Goal: Task Accomplishment & Management: Complete application form

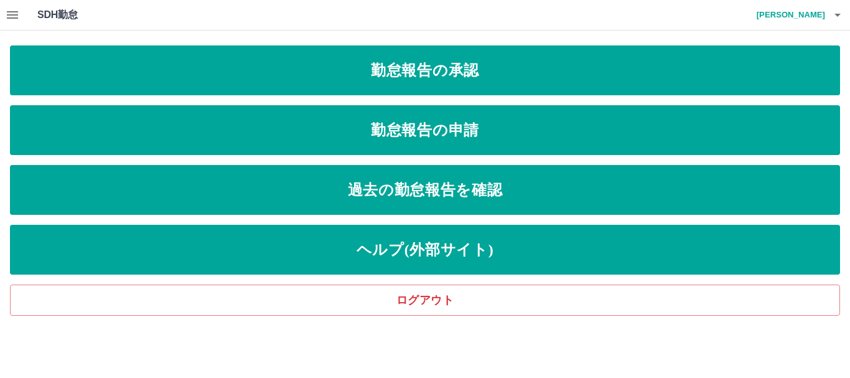
click at [11, 13] on icon "button" at bounding box center [12, 14] width 15 height 15
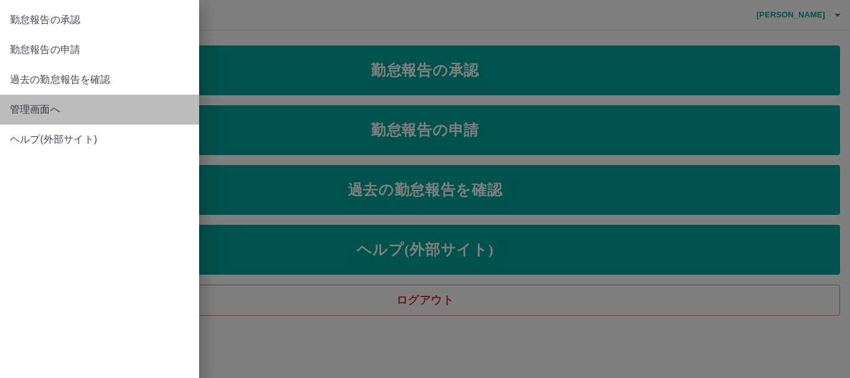
drag, startPoint x: 10, startPoint y: 110, endPoint x: 32, endPoint y: 83, distance: 35.0
click at [12, 108] on span "管理画面へ" at bounding box center [99, 109] width 179 height 15
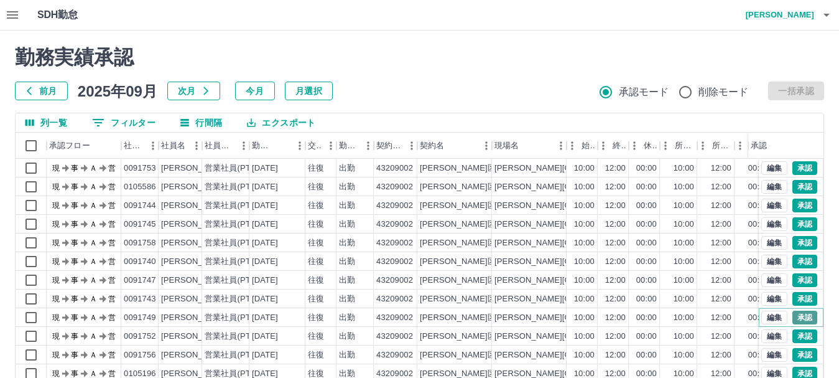
click at [793, 317] on button "承認" at bounding box center [805, 317] width 25 height 14
click at [793, 257] on button "承認" at bounding box center [805, 261] width 25 height 14
click at [795, 278] on button "承認" at bounding box center [805, 280] width 25 height 14
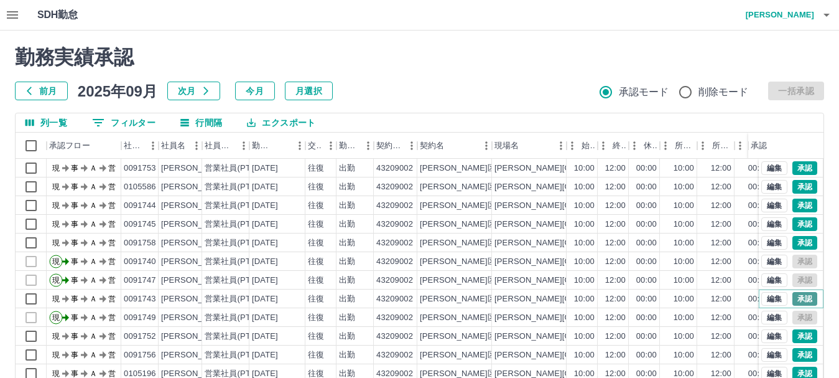
click at [793, 299] on button "承認" at bounding box center [805, 299] width 25 height 14
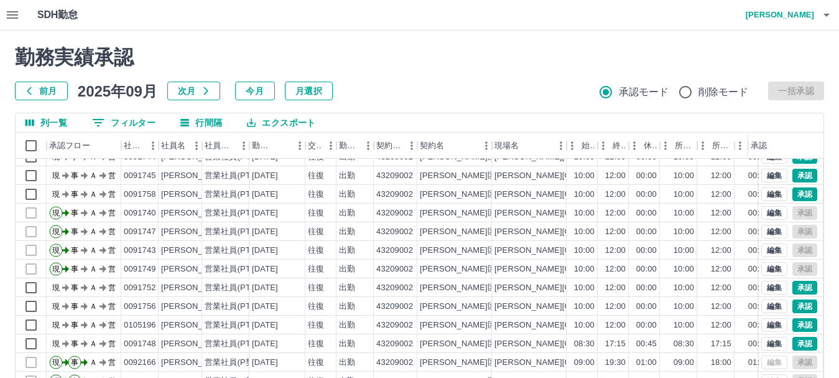
scroll to position [62, 0]
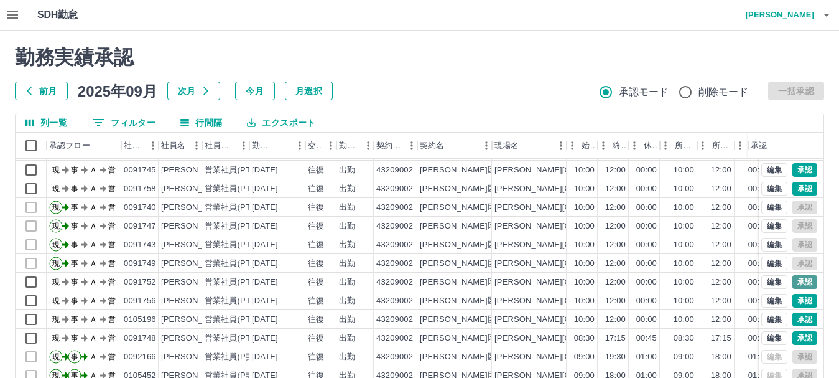
click at [793, 275] on button "承認" at bounding box center [805, 282] width 25 height 14
click at [794, 312] on button "承認" at bounding box center [805, 319] width 25 height 14
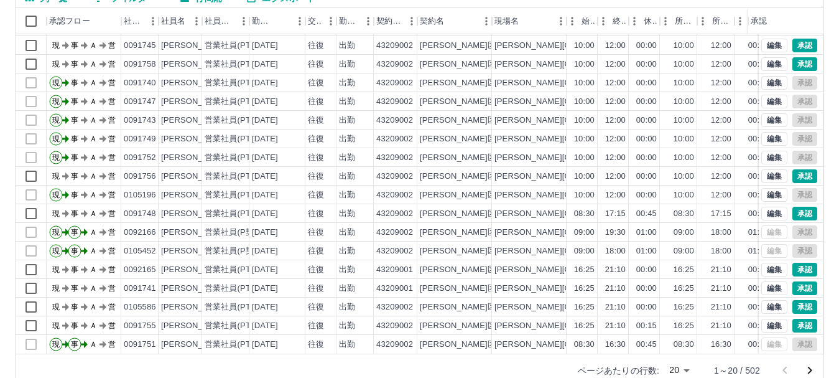
scroll to position [148, 0]
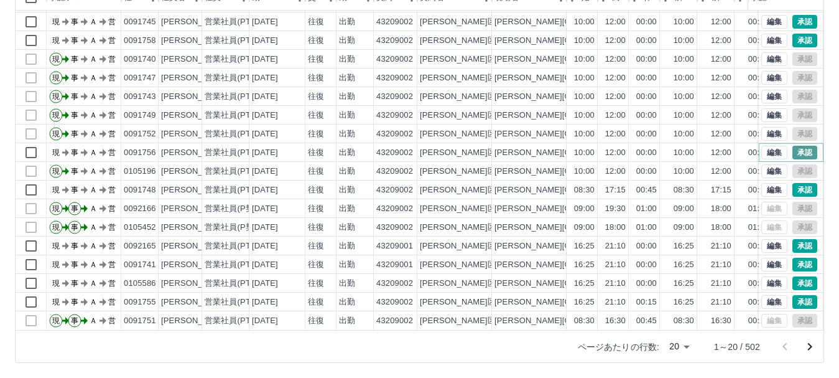
click at [801, 146] on button "承認" at bounding box center [805, 153] width 25 height 14
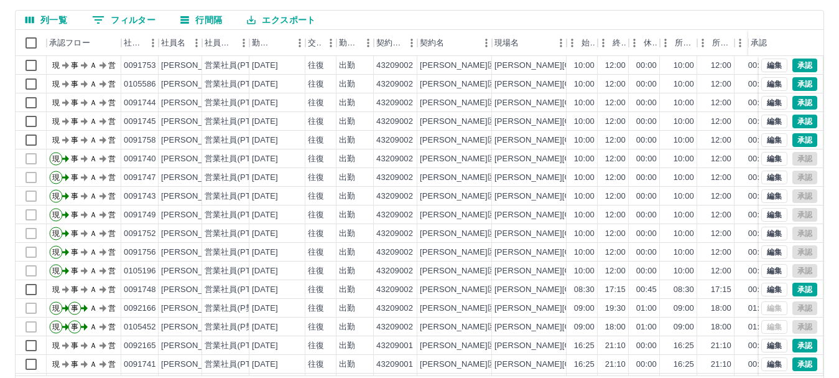
scroll to position [124, 0]
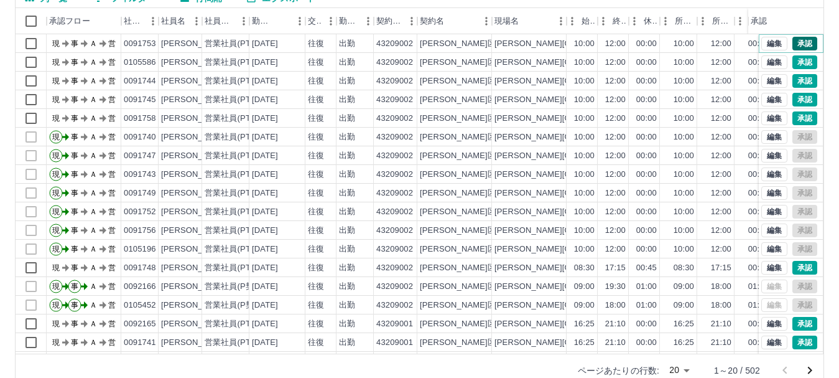
click at [794, 42] on button "承認" at bounding box center [805, 44] width 25 height 14
click at [795, 64] on button "承認" at bounding box center [805, 62] width 25 height 14
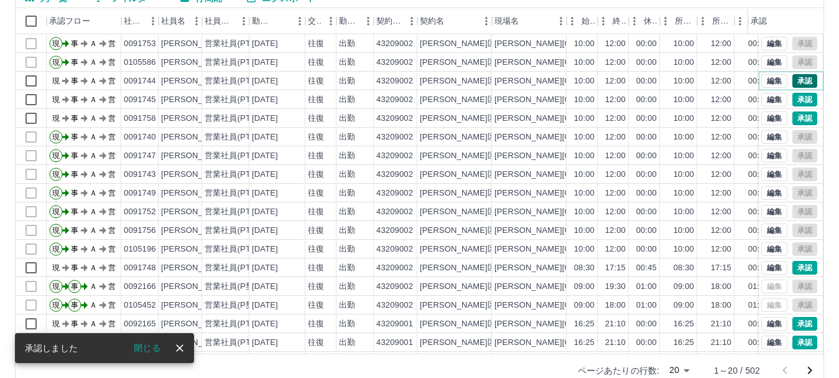
click at [795, 81] on button "承認" at bounding box center [805, 81] width 25 height 14
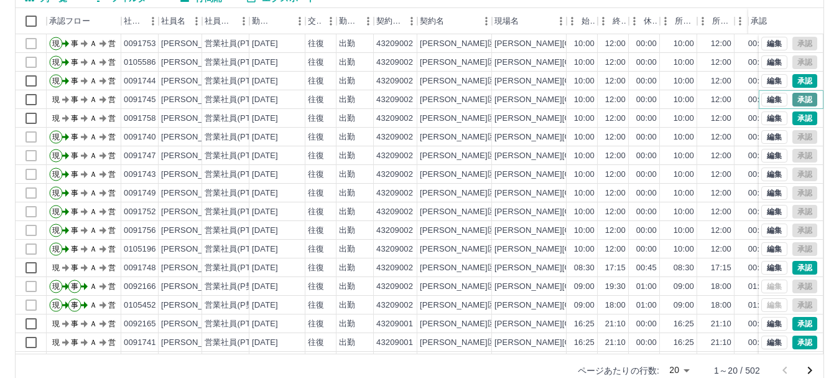
click at [795, 96] on button "承認" at bounding box center [805, 100] width 25 height 14
click at [796, 115] on button "承認" at bounding box center [805, 118] width 25 height 14
drag, startPoint x: 786, startPoint y: 1, endPoint x: 453, endPoint y: 165, distance: 370.9
click at [453, 165] on div "[PERSON_NAME]区" at bounding box center [455, 174] width 75 height 19
click at [99, 19] on div "承認フロー" at bounding box center [84, 21] width 70 height 26
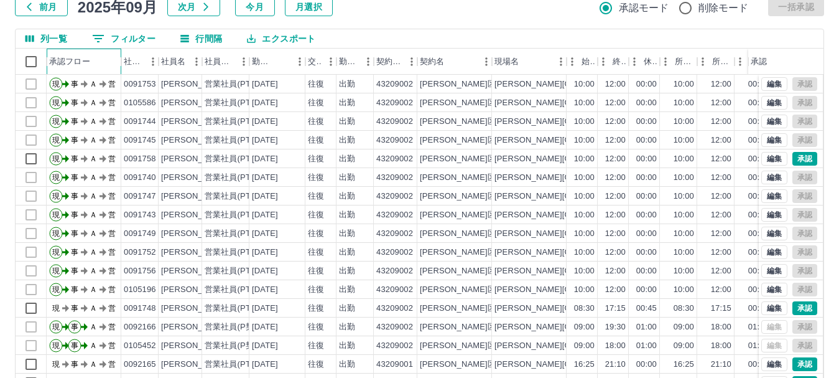
scroll to position [62, 0]
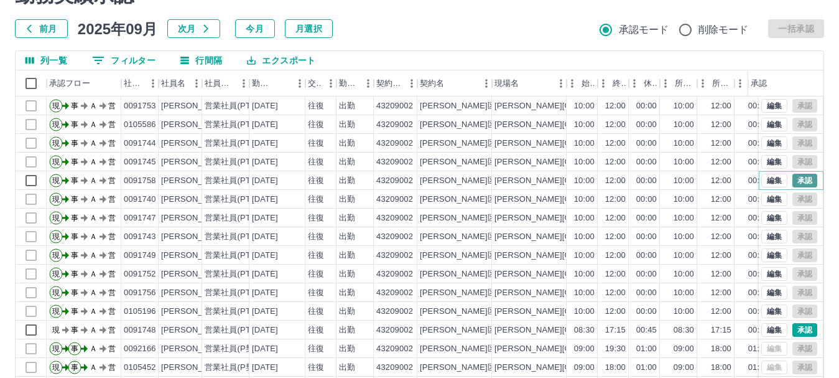
click at [799, 180] on button "承認" at bounding box center [805, 181] width 25 height 14
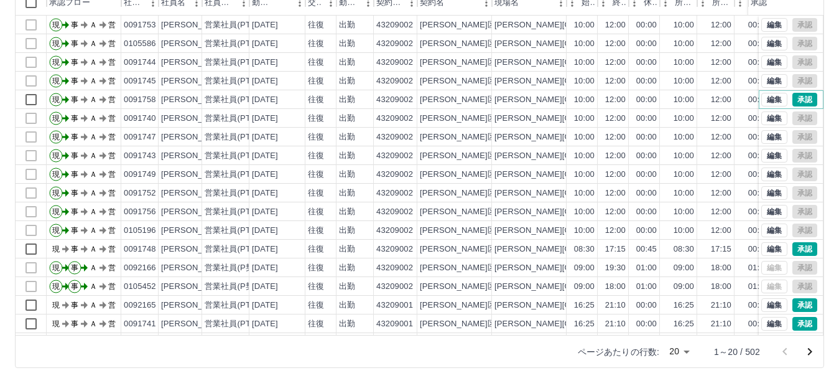
scroll to position [148, 0]
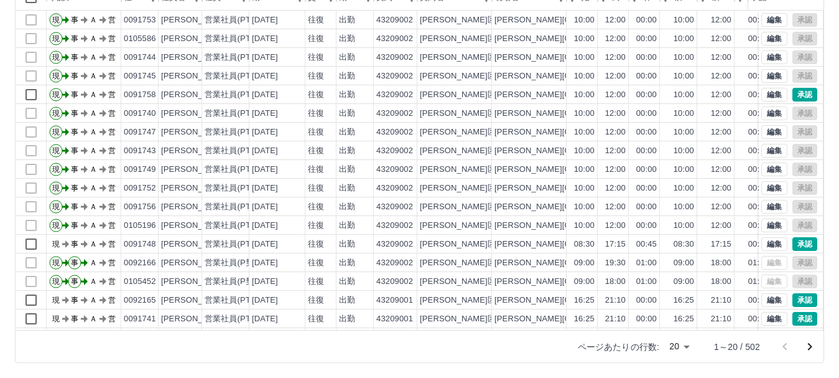
click at [810, 345] on icon "次のページへ" at bounding box center [810, 346] width 4 height 7
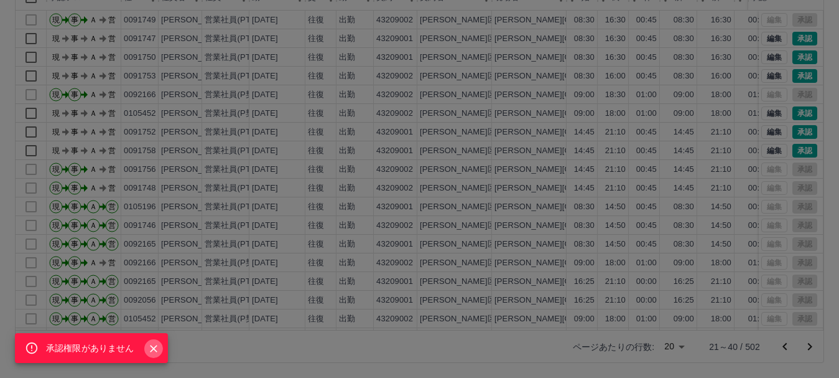
click at [157, 348] on icon "Close" at bounding box center [153, 348] width 12 height 12
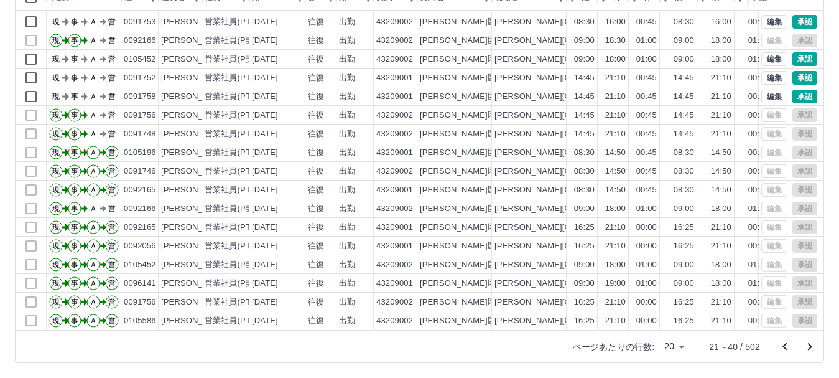
click at [788, 347] on icon "前のページへ" at bounding box center [785, 346] width 15 height 15
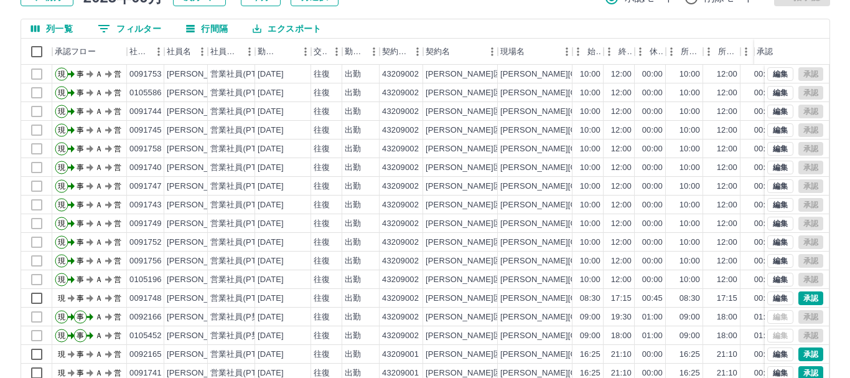
scroll to position [0, 0]
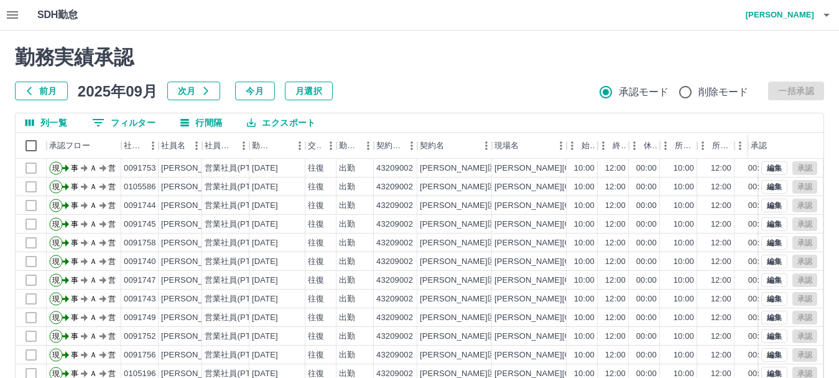
click at [809, 14] on h4 "[PERSON_NAME]" at bounding box center [777, 15] width 75 height 30
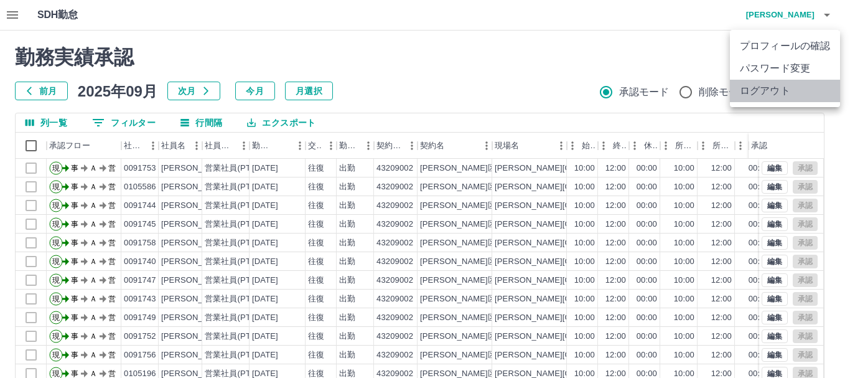
click at [796, 91] on li "ログアウト" at bounding box center [785, 91] width 110 height 22
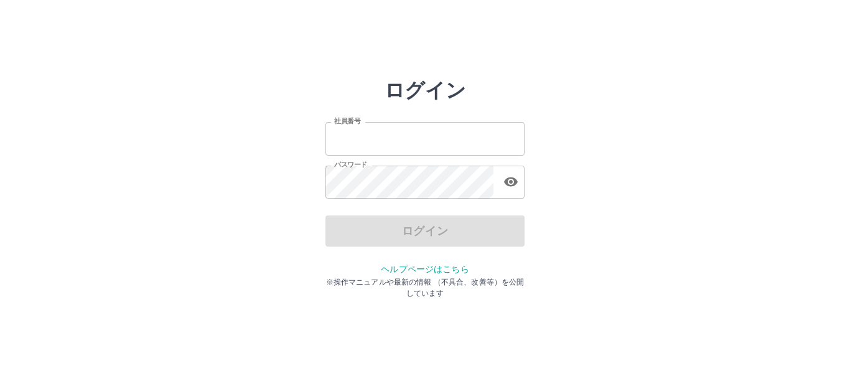
type input "*******"
click at [593, 169] on div "ログイン 社員番号 ******* 社員番号 パスワード パスワード ログイン ヘルプページはこちら ※操作マニュアルや最新の情報 （不具合、改善等）を公開し…" at bounding box center [425, 177] width 747 height 199
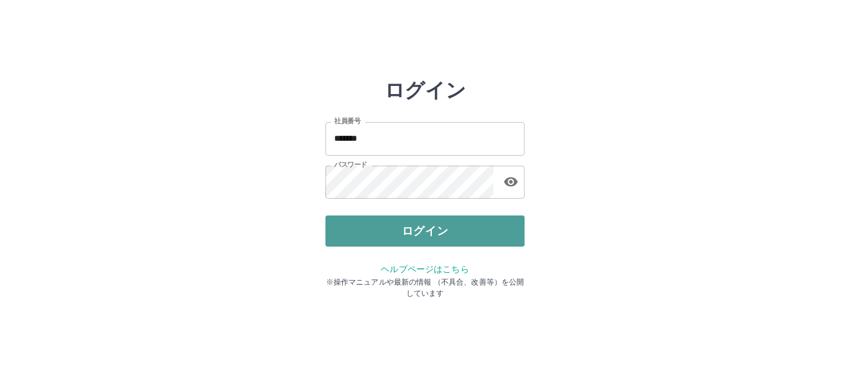
click at [421, 226] on button "ログイン" at bounding box center [424, 230] width 199 height 31
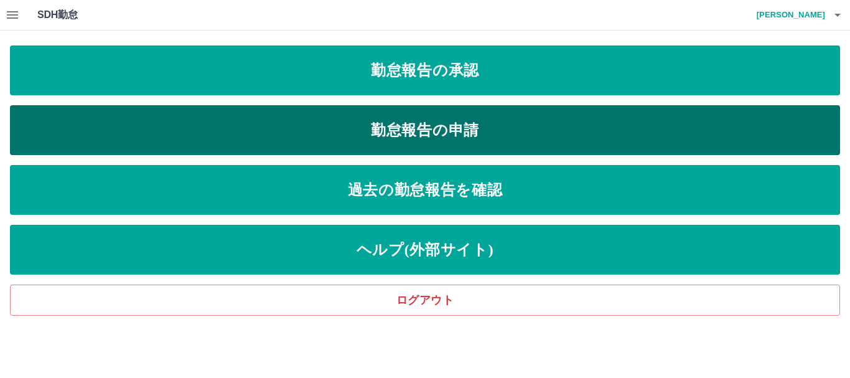
click at [388, 129] on link "勤怠報告の申請" at bounding box center [425, 130] width 830 height 50
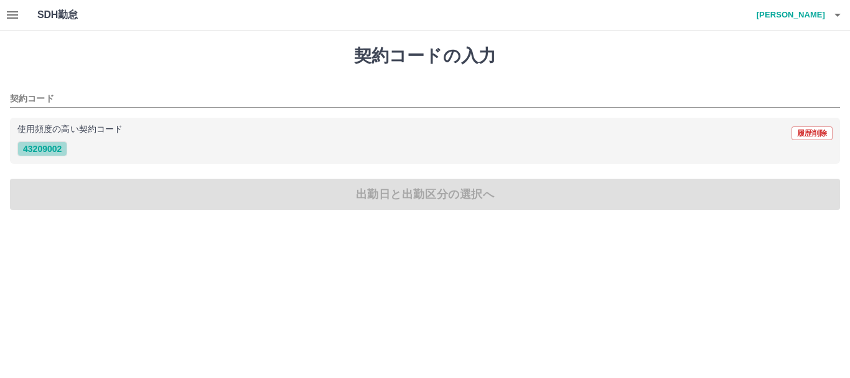
click at [39, 146] on button "43209002" at bounding box center [42, 148] width 50 height 15
type input "********"
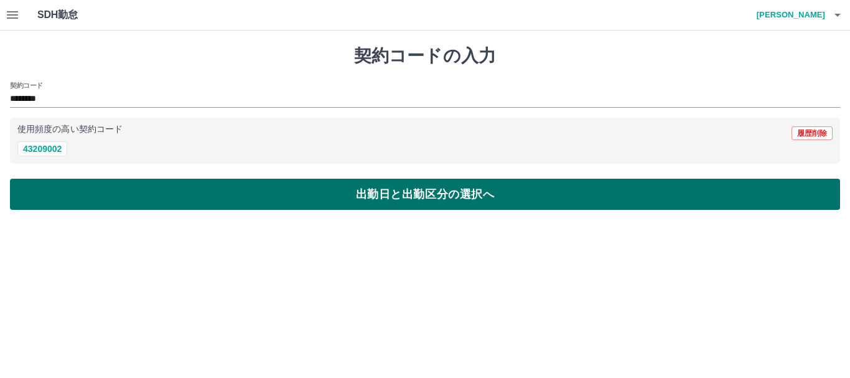
click at [96, 205] on button "出勤日と出勤区分の選択へ" at bounding box center [425, 194] width 830 height 31
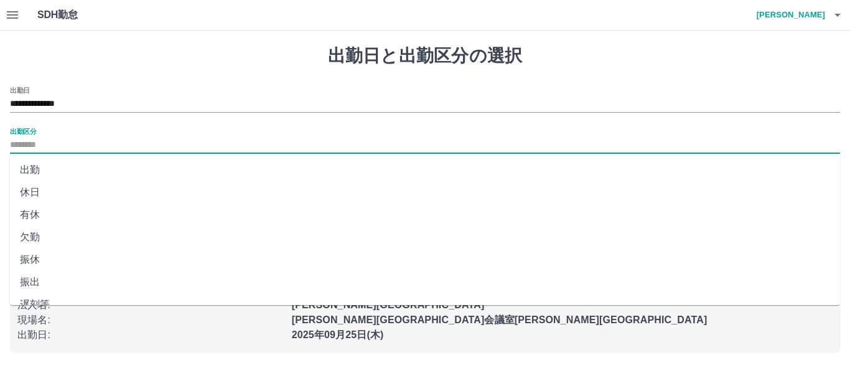
click at [34, 146] on input "出勤区分" at bounding box center [425, 146] width 830 height 16
click at [34, 166] on li "出勤" at bounding box center [425, 170] width 830 height 22
type input "**"
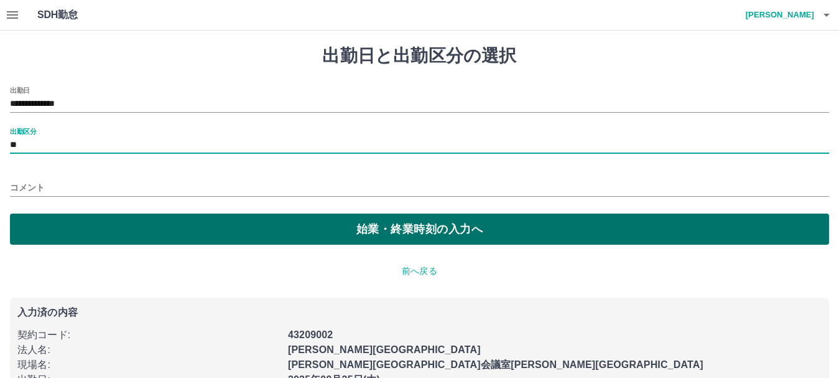
click at [91, 224] on button "始業・終業時刻の入力へ" at bounding box center [419, 228] width 819 height 31
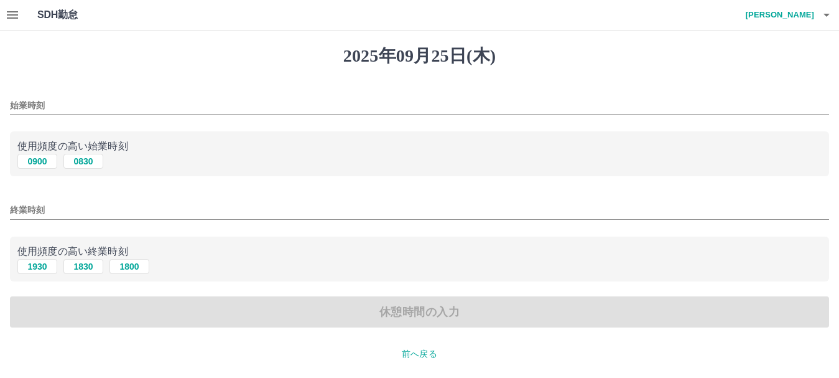
click at [24, 205] on input "終業時刻" at bounding box center [419, 210] width 819 height 18
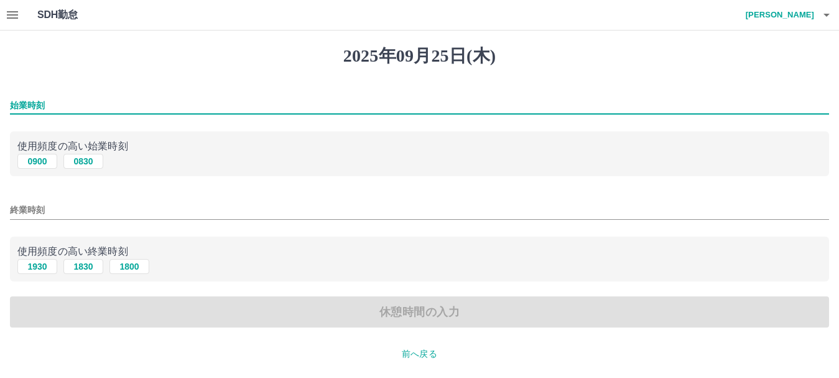
click at [22, 103] on input "始業時刻" at bounding box center [419, 105] width 819 height 18
type input "****"
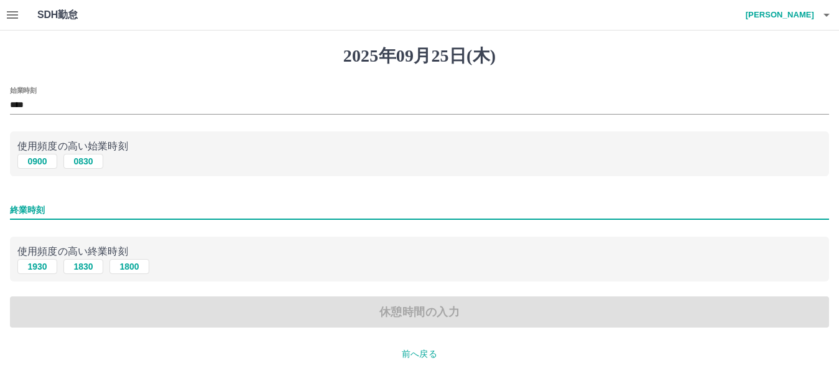
click at [32, 215] on input "終業時刻" at bounding box center [419, 210] width 819 height 18
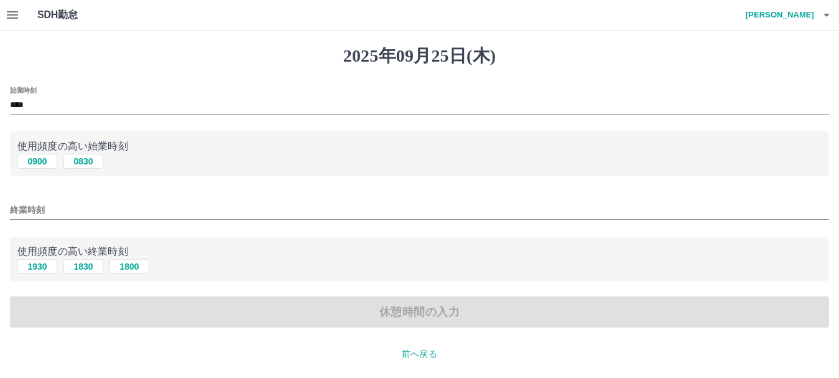
click at [243, 266] on div "1930 1830 1800" at bounding box center [419, 267] width 805 height 16
click at [122, 268] on button "1800" at bounding box center [130, 266] width 40 height 15
type input "****"
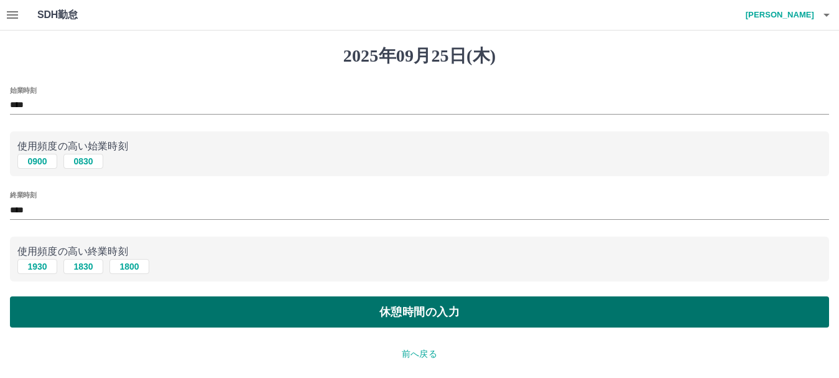
click at [229, 319] on button "休憩時間の入力" at bounding box center [419, 311] width 819 height 31
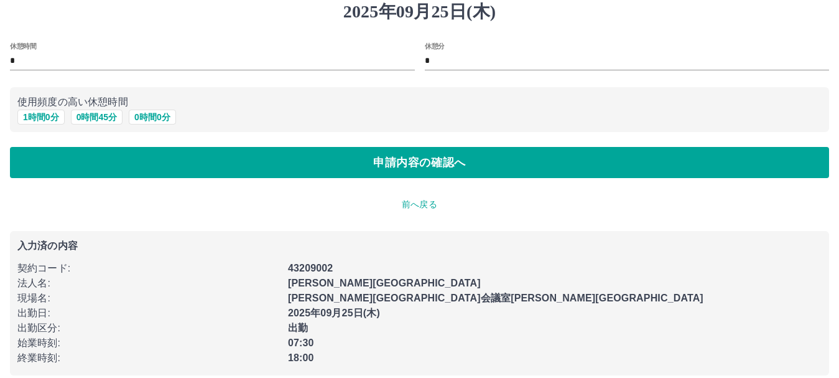
scroll to position [57, 0]
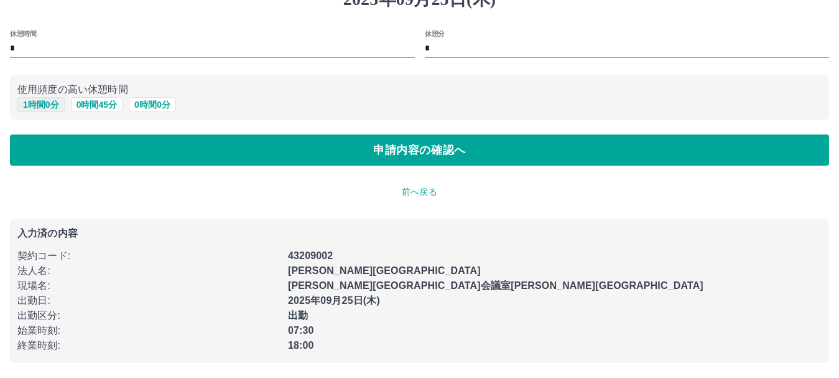
click at [47, 101] on button "1 時間 0 分" at bounding box center [40, 104] width 47 height 15
type input "*"
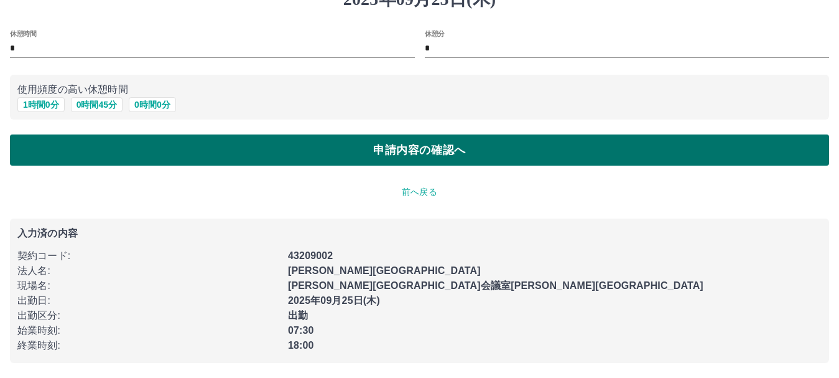
click at [457, 149] on button "申請内容の確認へ" at bounding box center [419, 149] width 819 height 31
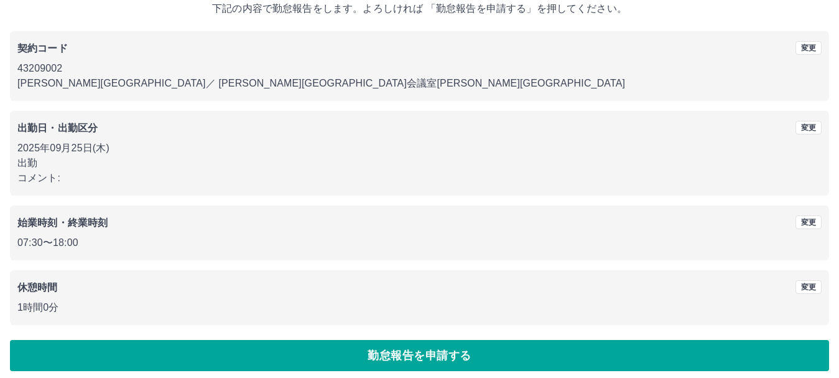
scroll to position [88, 0]
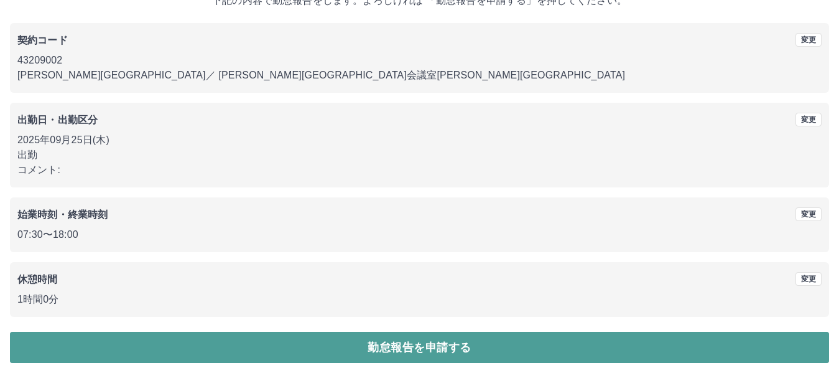
click at [416, 348] on button "勤怠報告を申請する" at bounding box center [419, 347] width 819 height 31
